Goal: Communication & Community: Share content

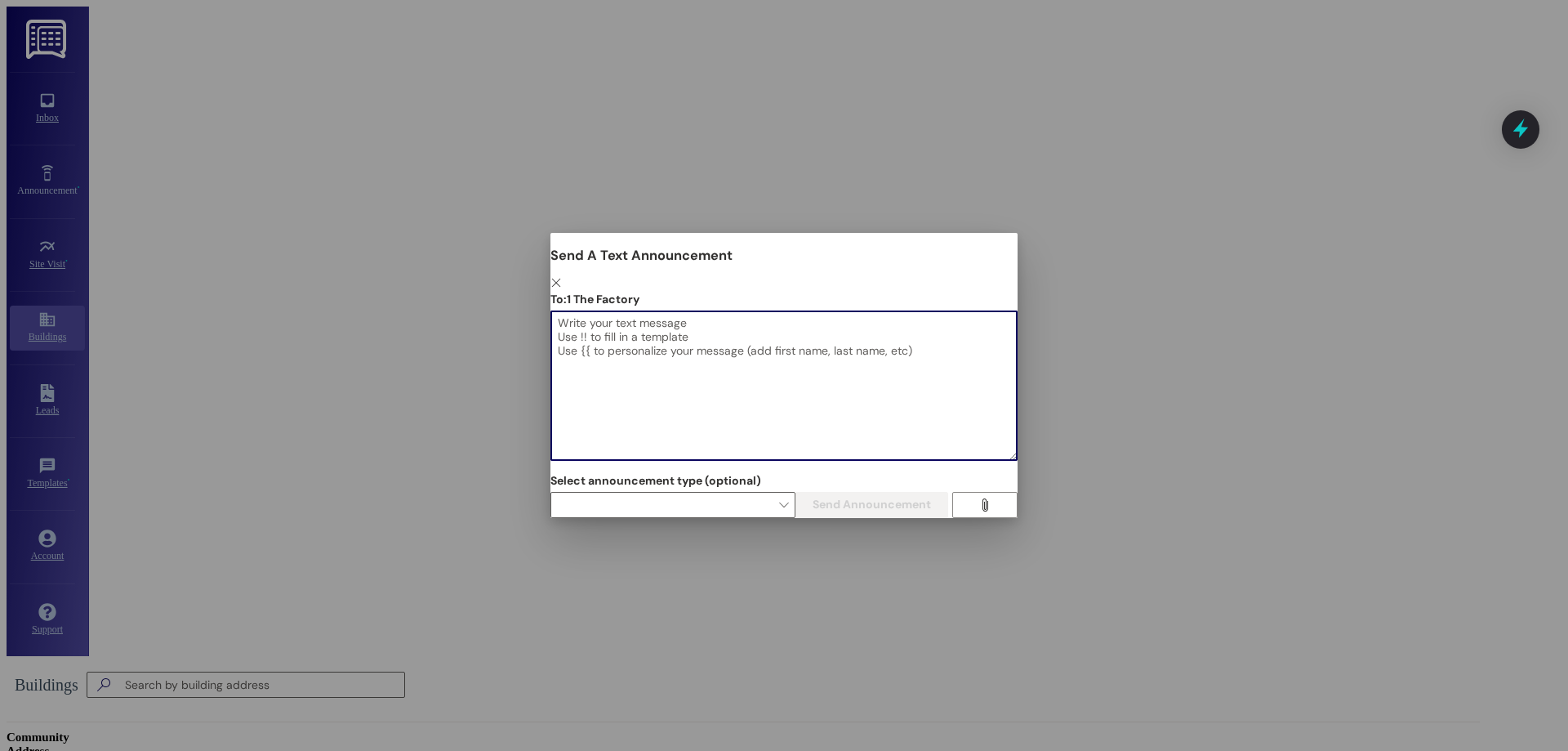
click at [944, 314] on textarea at bounding box center [784, 385] width 466 height 149
click at [561, 277] on icon "" at bounding box center [556, 283] width 12 height 12
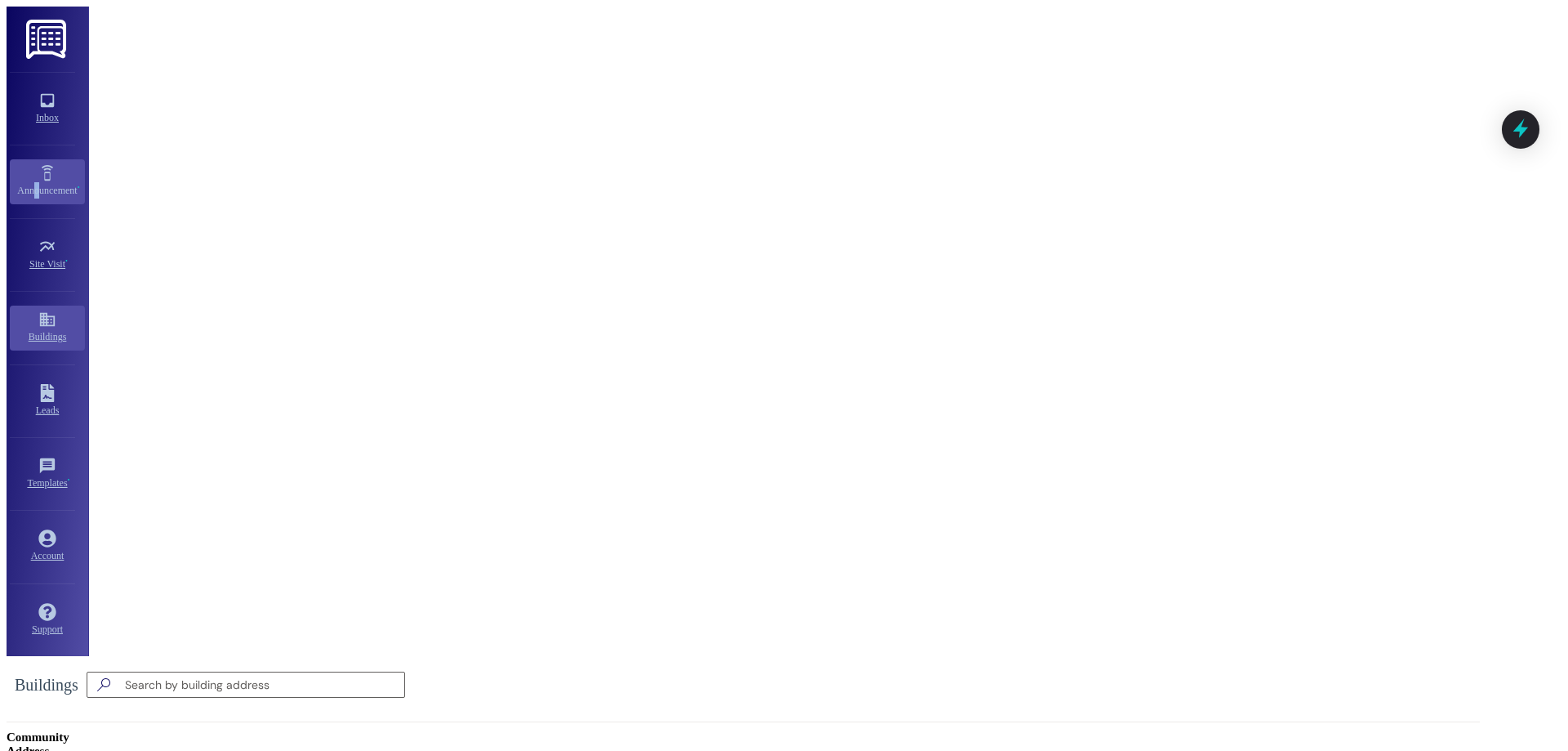
click at [27, 176] on link "Announcement •" at bounding box center [47, 181] width 75 height 44
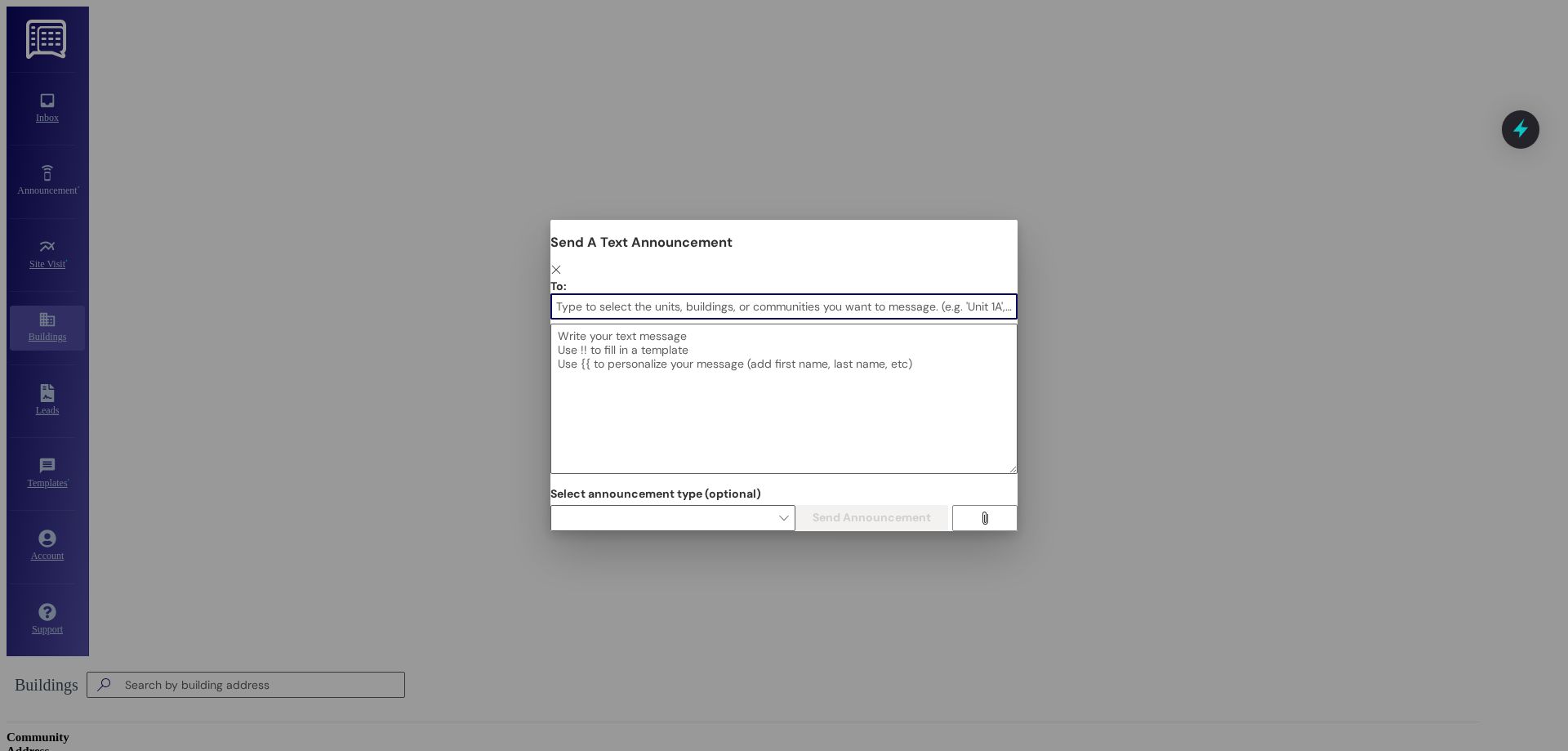
click at [561, 264] on icon "" at bounding box center [556, 270] width 12 height 12
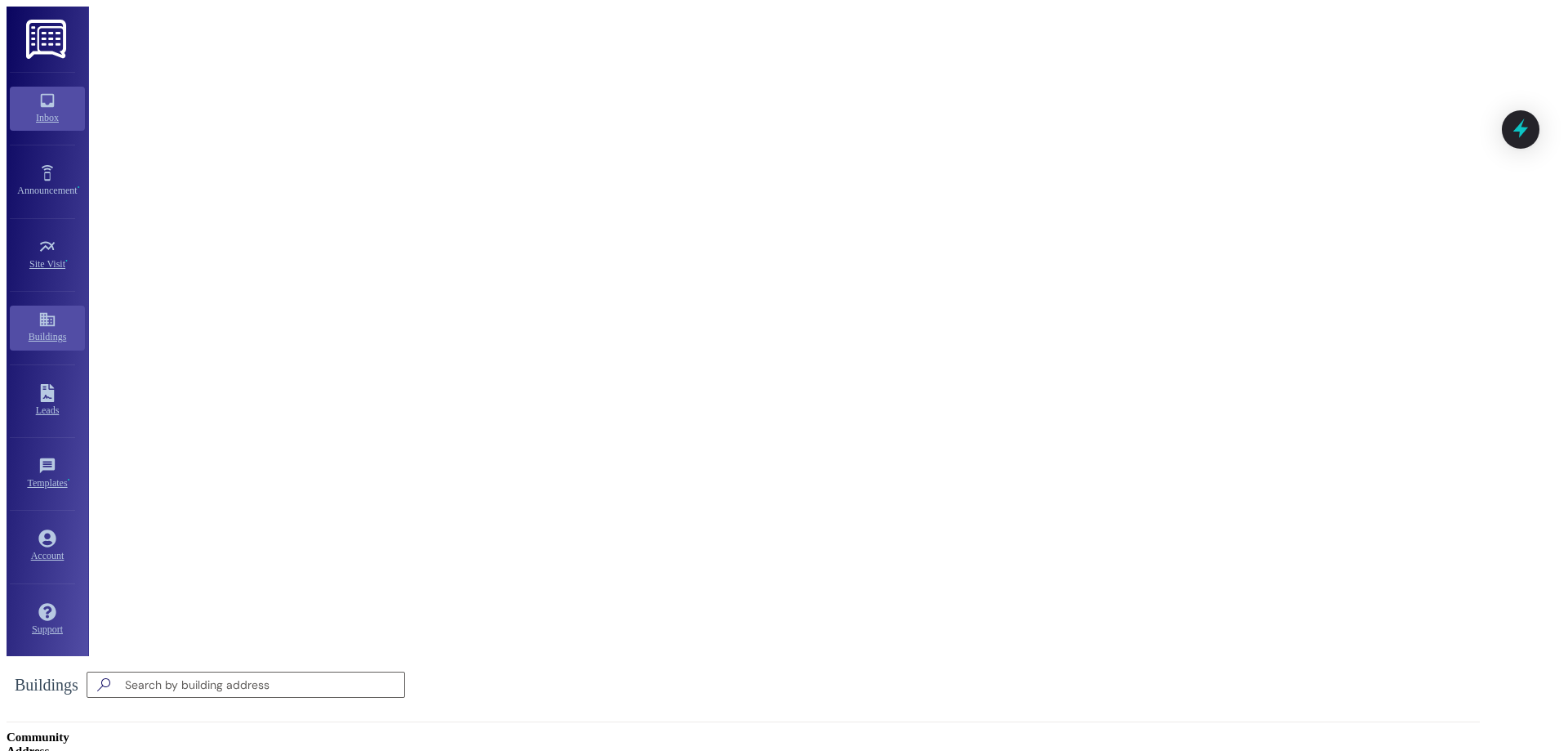
click at [40, 92] on icon at bounding box center [47, 101] width 18 height 18
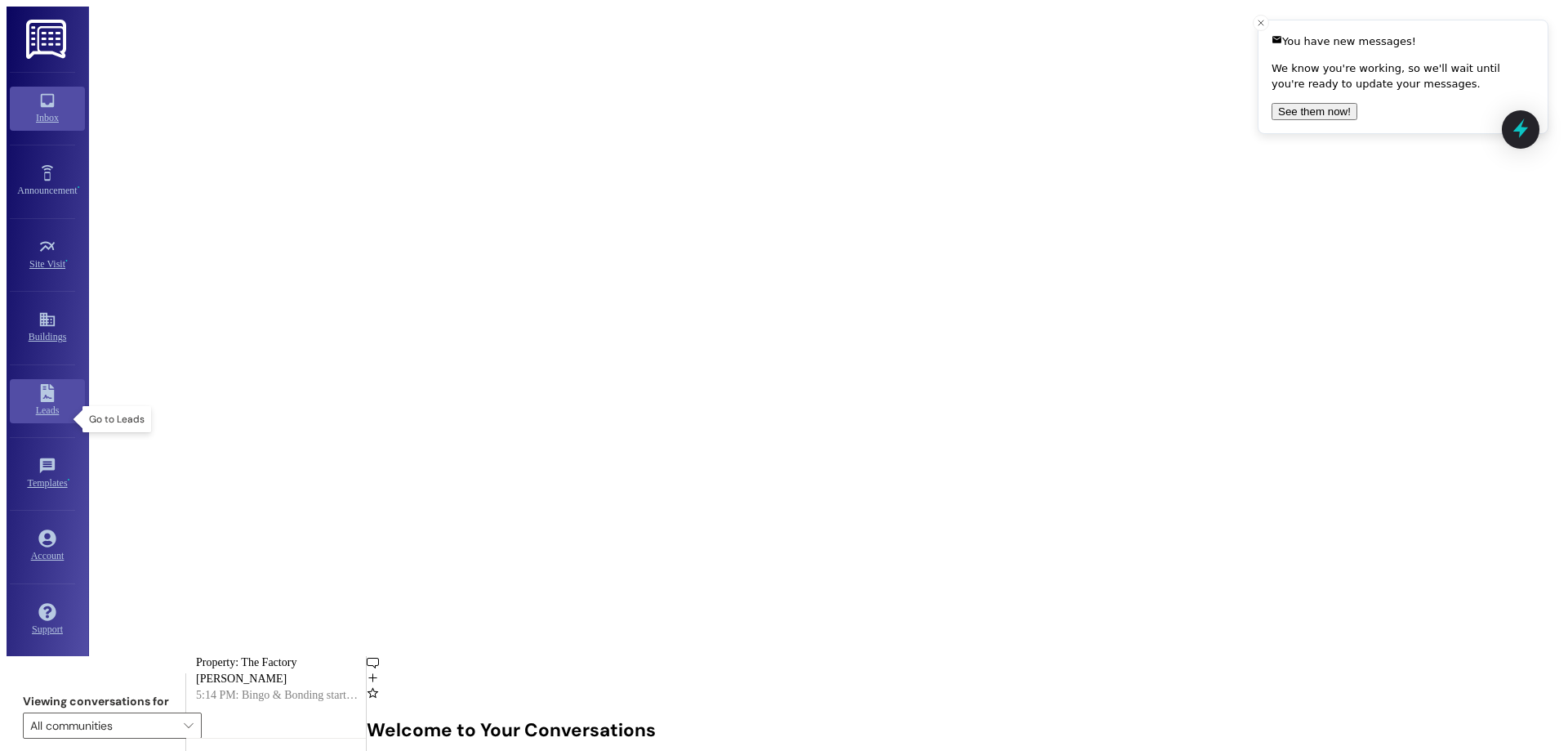
click at [19, 419] on div "Leads" at bounding box center [46, 410] width 90 height 17
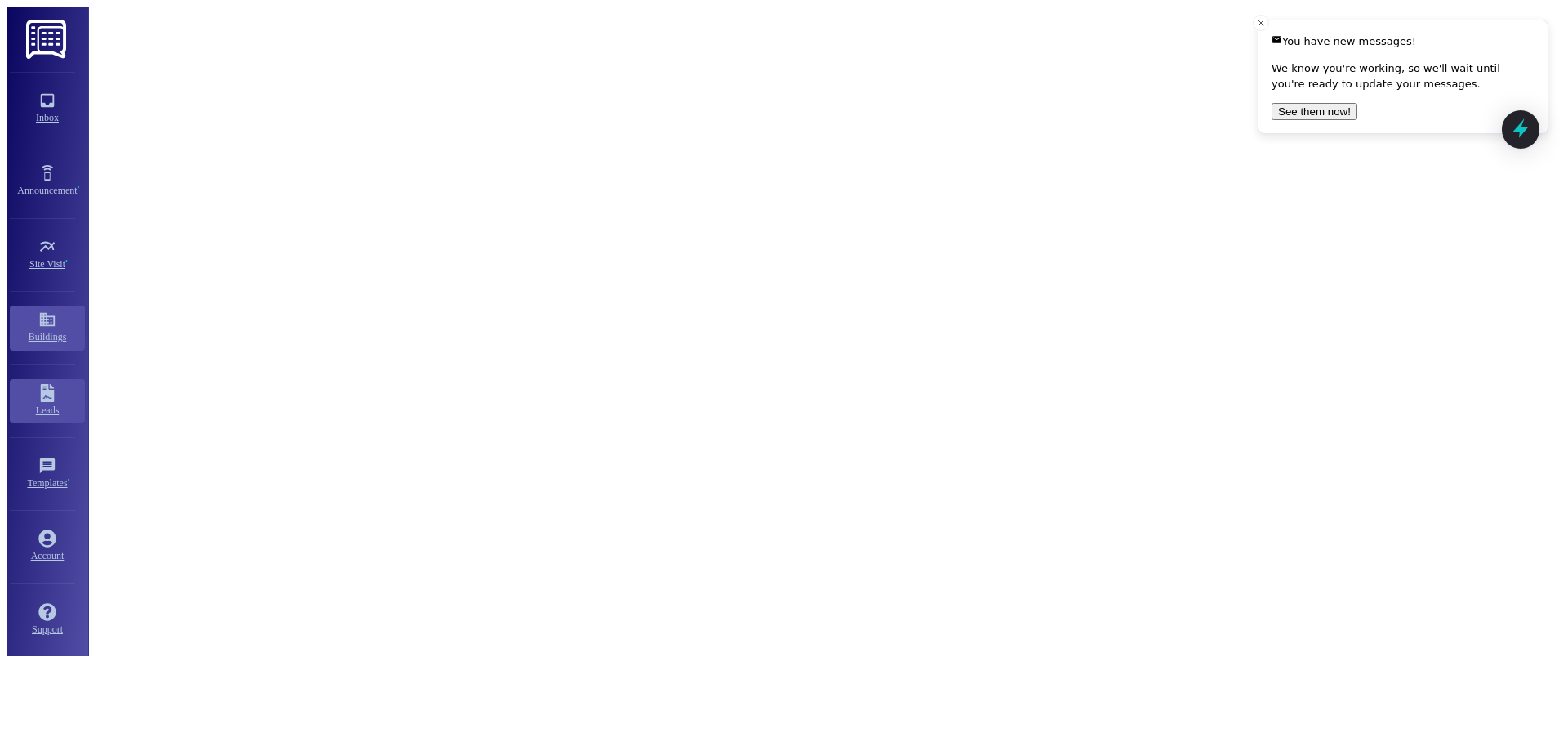
click at [45, 318] on link "Buildings" at bounding box center [47, 327] width 75 height 44
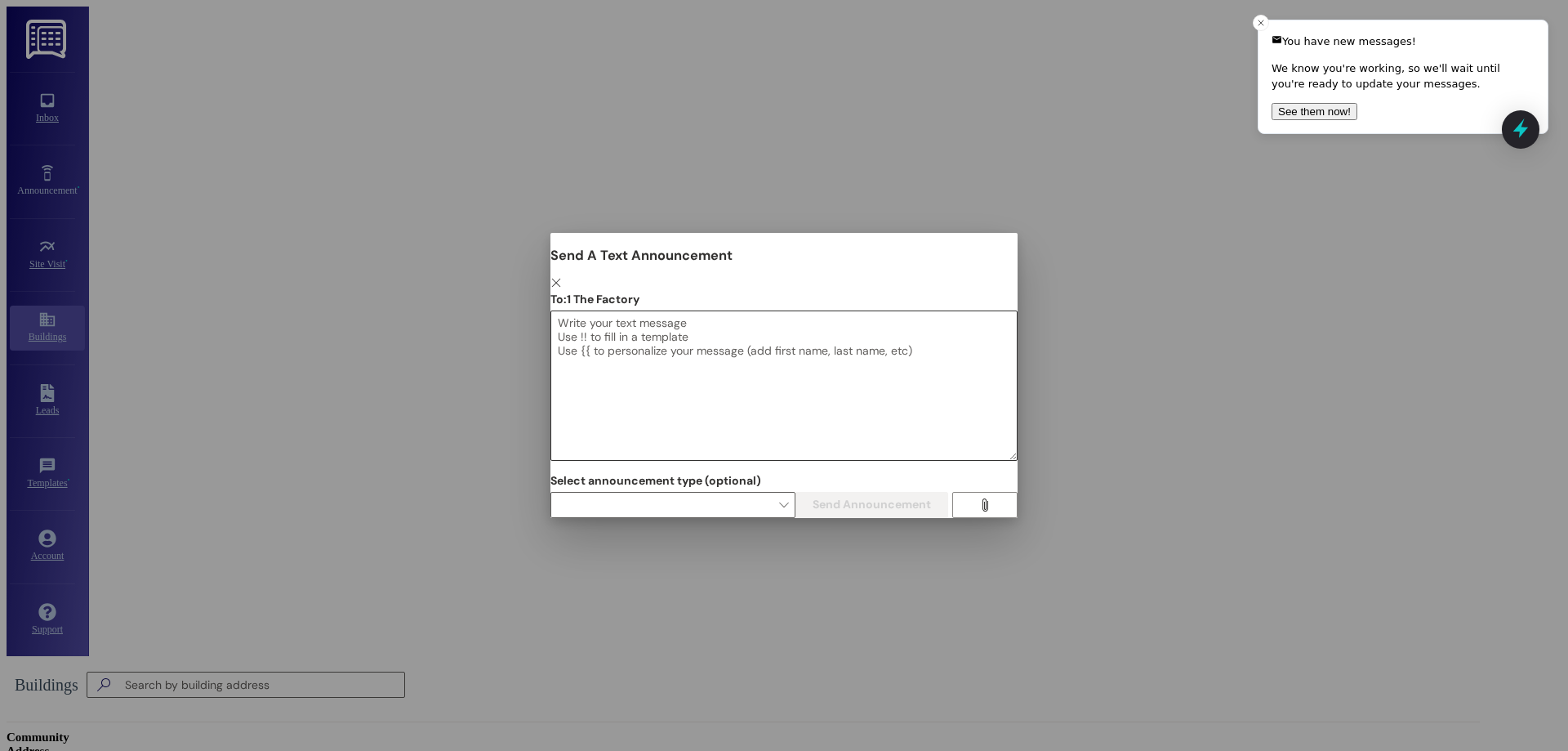
click at [688, 319] on textarea at bounding box center [784, 385] width 466 height 149
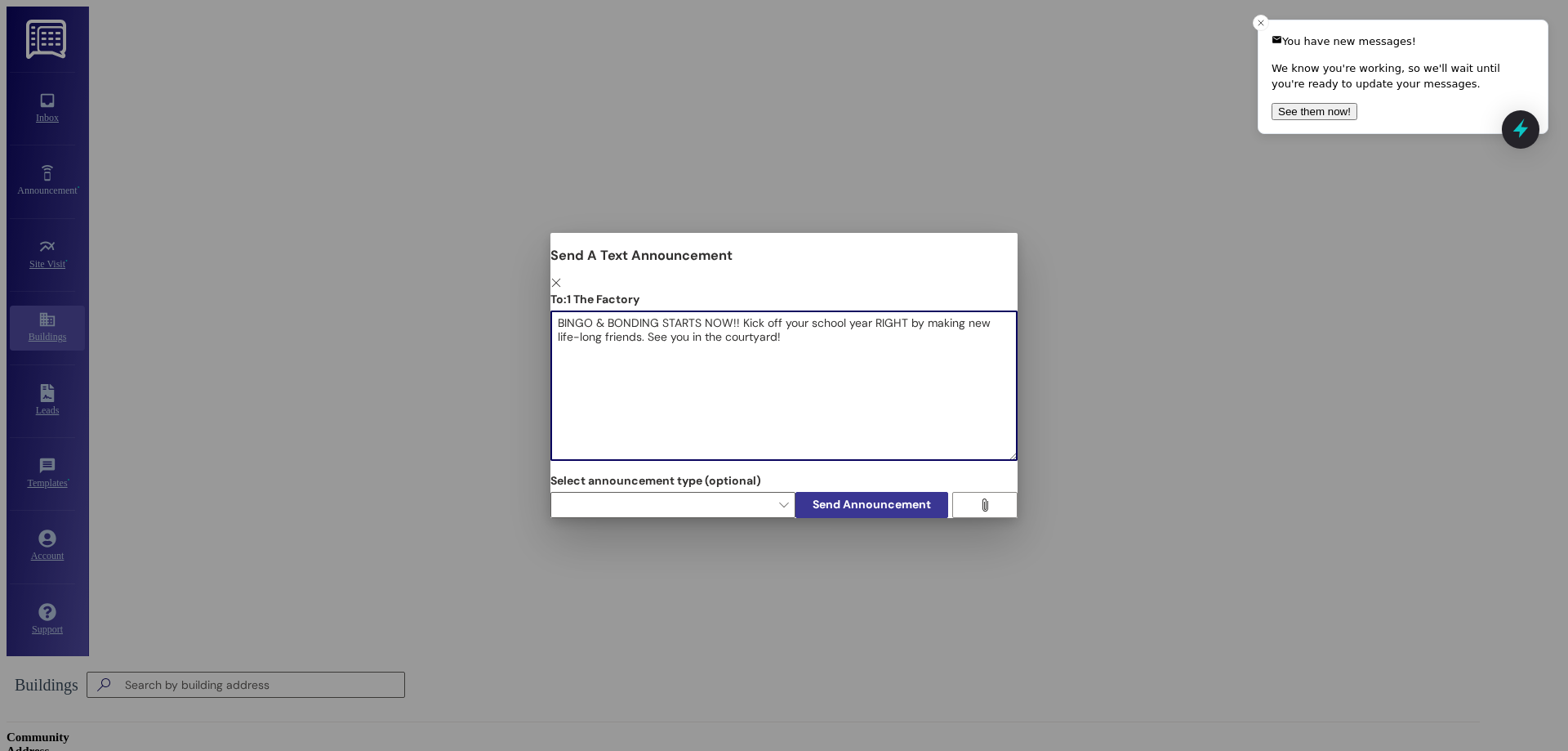
type textarea "BINGO & BONDING STARTS NOW!! Kick off your school year RIGHT by making new life…"
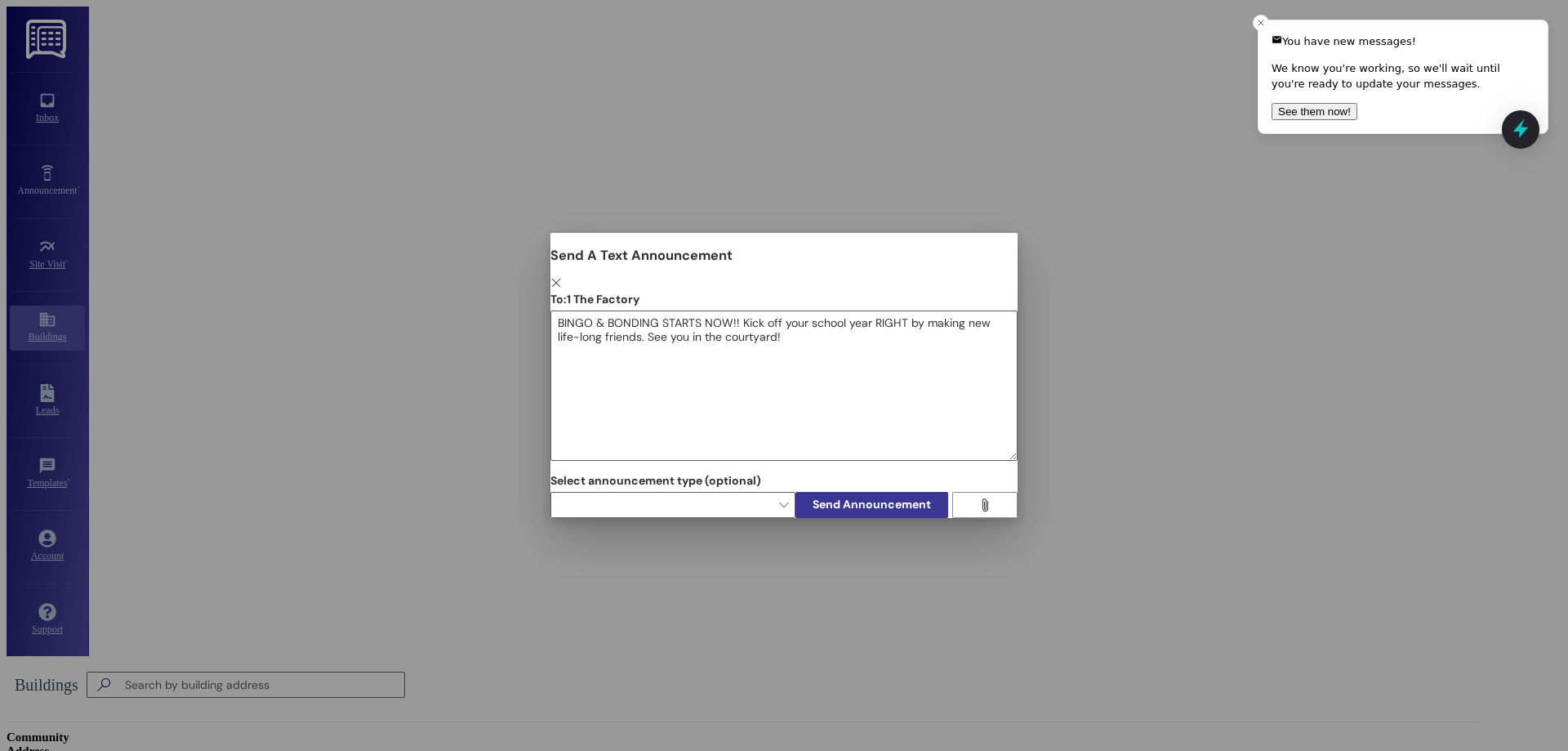
click at [931, 496] on span "Send Announcement" at bounding box center [872, 504] width 118 height 17
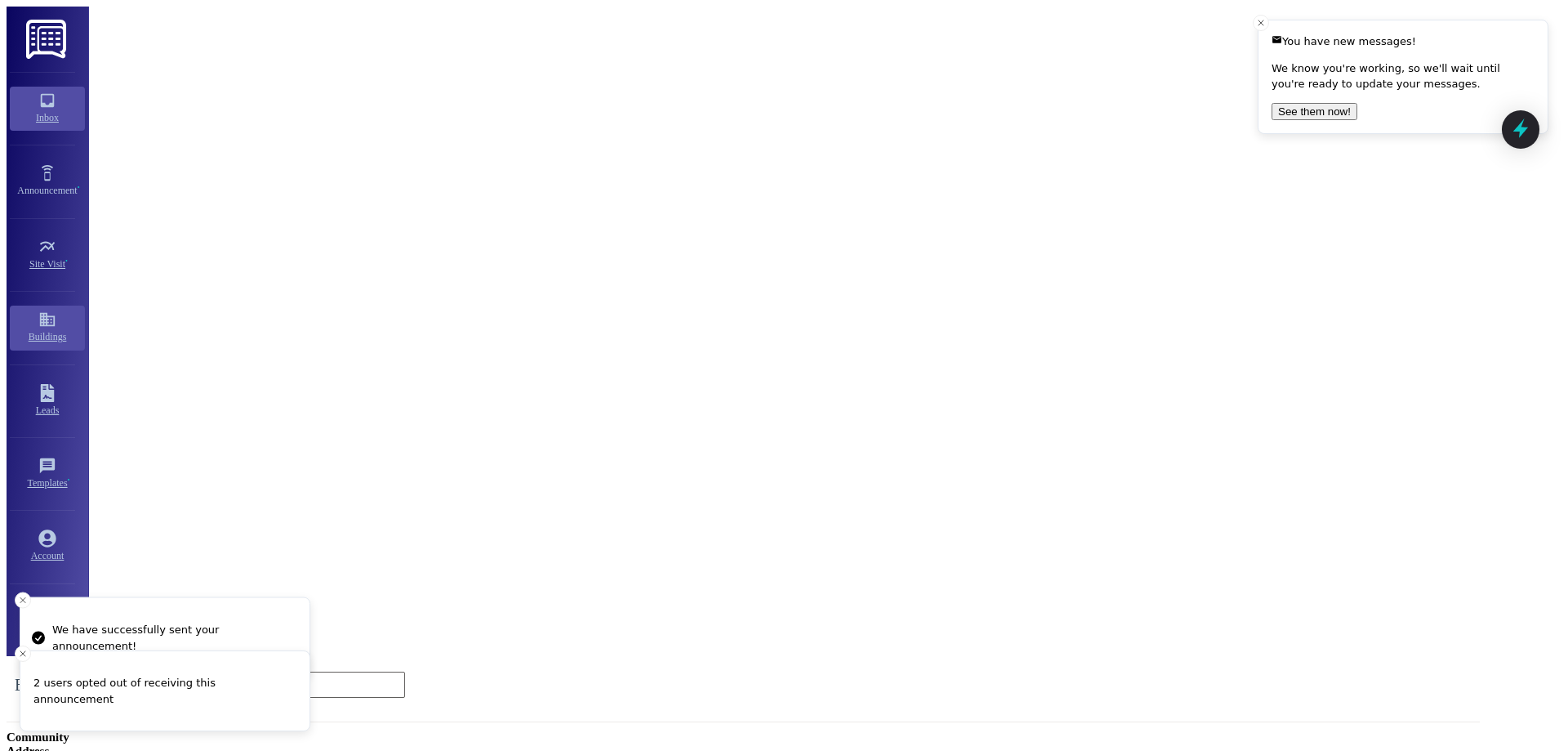
click at [37, 110] on div "Inbox" at bounding box center [46, 117] width 90 height 17
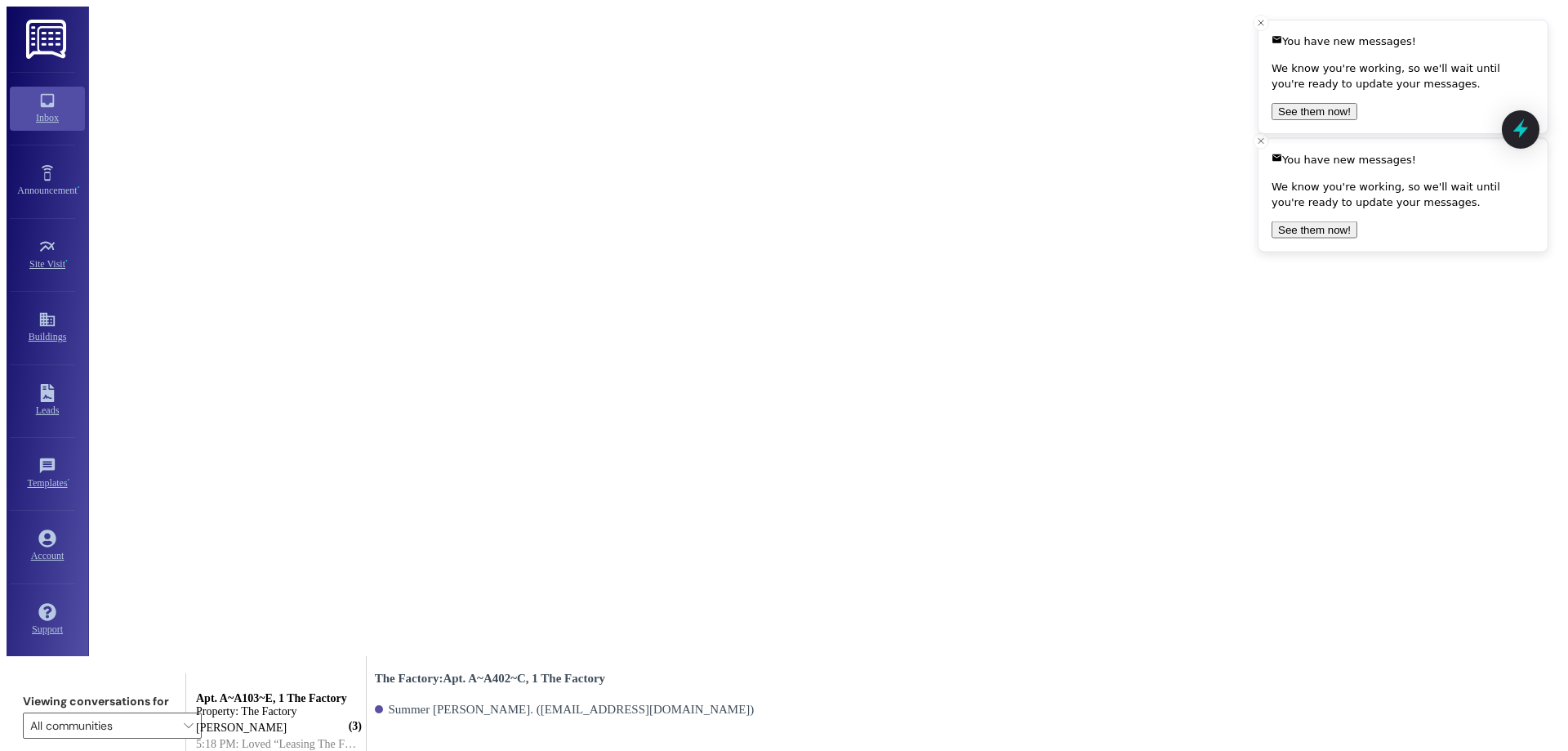
scroll to position [17394, 0]
